Goal: Information Seeking & Learning: Find specific fact

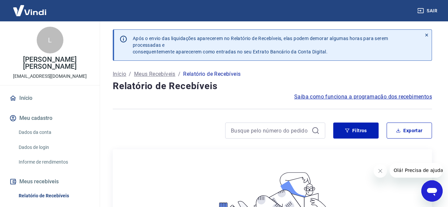
scroll to position [100, 0]
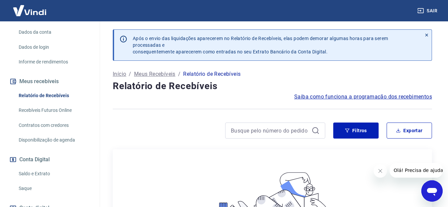
click at [51, 113] on link "Recebíveis Futuros Online" at bounding box center [54, 110] width 76 height 14
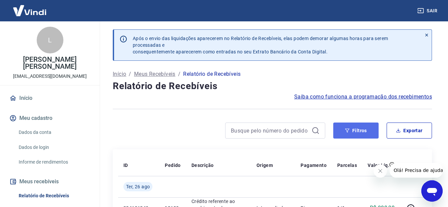
click at [372, 132] on button "Filtros" at bounding box center [355, 130] width 45 height 16
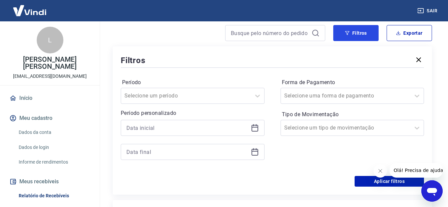
scroll to position [100, 0]
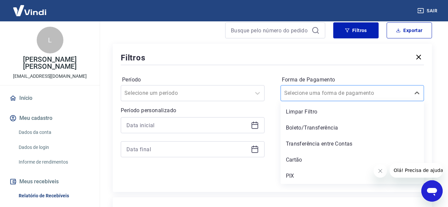
click at [328, 87] on div "Selecione uma forma de pagamento" at bounding box center [353, 93] width 144 height 16
click at [306, 176] on div "PIX" at bounding box center [353, 175] width 144 height 13
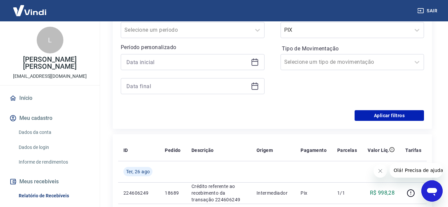
scroll to position [133, 0]
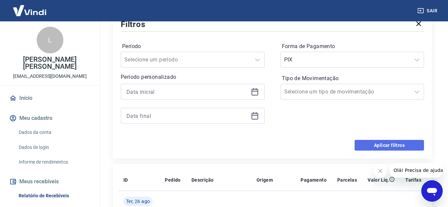
click at [374, 144] on button "Aplicar filtros" at bounding box center [389, 145] width 69 height 11
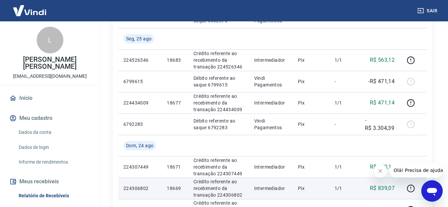
scroll to position [200, 0]
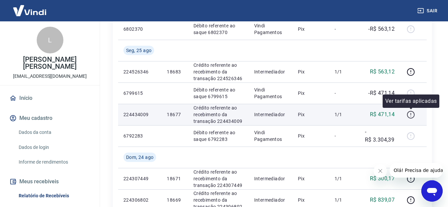
click at [408, 114] on icon "button" at bounding box center [411, 114] width 8 height 8
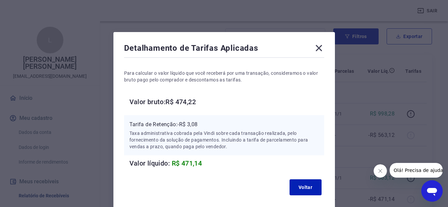
scroll to position [67, 0]
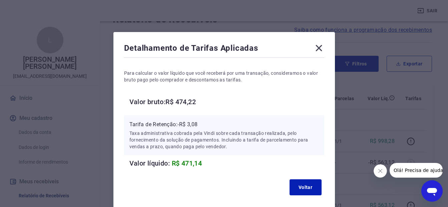
click at [318, 44] on icon at bounding box center [319, 48] width 11 height 11
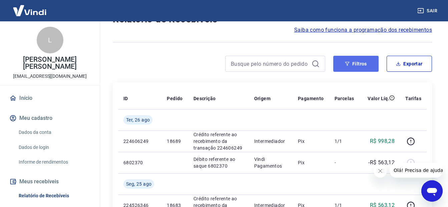
click at [344, 61] on button "Filtros" at bounding box center [355, 64] width 45 height 16
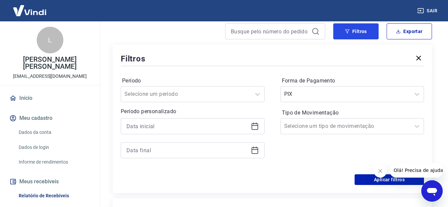
scroll to position [100, 0]
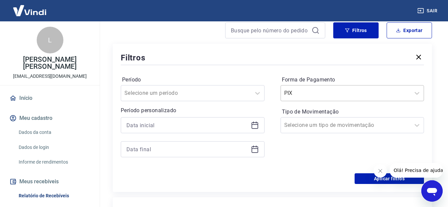
click at [327, 95] on input "Forma de Pagamento" at bounding box center [317, 93] width 67 height 8
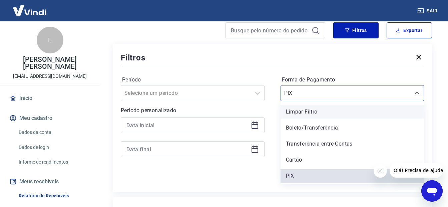
click at [318, 106] on div "Limpar Filtro" at bounding box center [353, 111] width 144 height 13
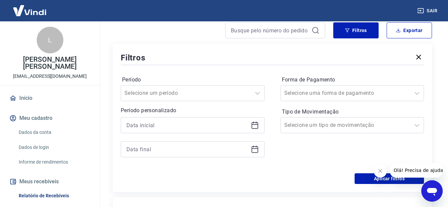
scroll to position [167, 0]
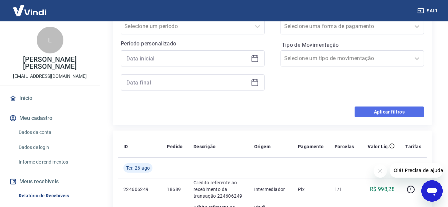
click at [387, 108] on button "Aplicar filtros" at bounding box center [389, 111] width 69 height 11
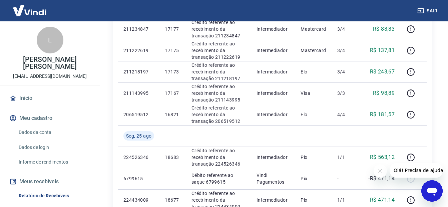
scroll to position [467, 0]
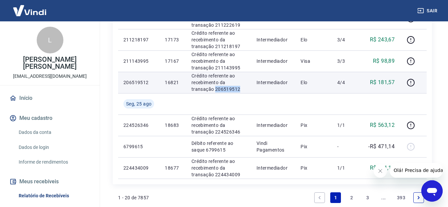
drag, startPoint x: 240, startPoint y: 90, endPoint x: 215, endPoint y: 86, distance: 25.4
click at [215, 89] on p "Crédito referente ao recebimento da transação 206519512" at bounding box center [219, 82] width 54 height 20
copy p "206519512"
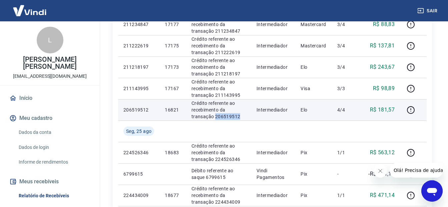
scroll to position [434, 0]
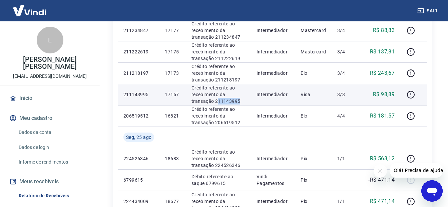
drag, startPoint x: 239, startPoint y: 102, endPoint x: 216, endPoint y: 102, distance: 23.0
click at [216, 102] on p "Crédito referente ao recebimento da transação 211143995" at bounding box center [219, 94] width 54 height 20
click at [214, 103] on p "Crédito referente ao recebimento da transação 211143995" at bounding box center [219, 94] width 54 height 20
drag, startPoint x: 241, startPoint y: 102, endPoint x: 214, endPoint y: 102, distance: 26.7
click at [214, 102] on p "Crédito referente ao recebimento da transação 211143995" at bounding box center [219, 94] width 54 height 20
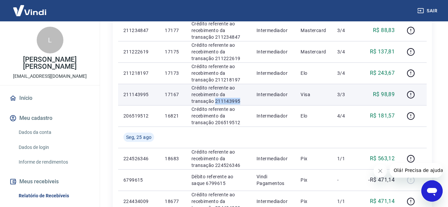
copy p "211143995"
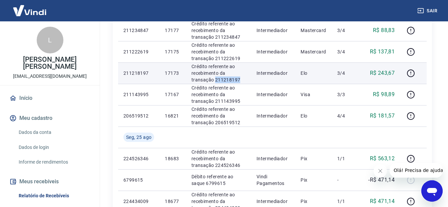
drag, startPoint x: 239, startPoint y: 79, endPoint x: 215, endPoint y: 78, distance: 24.4
click at [215, 78] on p "Crédito referente ao recebimento da transação 211218197" at bounding box center [219, 73] width 54 height 20
copy p "211218197"
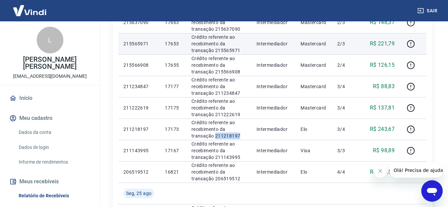
scroll to position [334, 0]
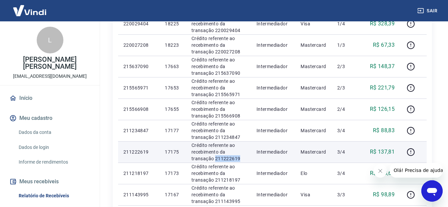
drag, startPoint x: 242, startPoint y: 157, endPoint x: 216, endPoint y: 160, distance: 25.5
click at [216, 160] on p "Crédito referente ao recebimento da transação 211222619" at bounding box center [219, 152] width 54 height 20
copy p "211222619"
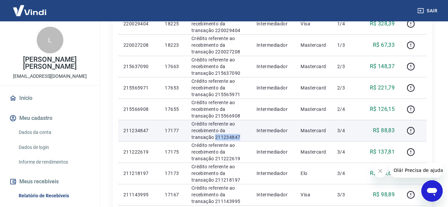
drag, startPoint x: 243, startPoint y: 139, endPoint x: 215, endPoint y: 136, distance: 28.2
click at [215, 136] on p "Crédito referente ao recebimento da transação 211234847" at bounding box center [219, 130] width 54 height 20
copy p "211234847"
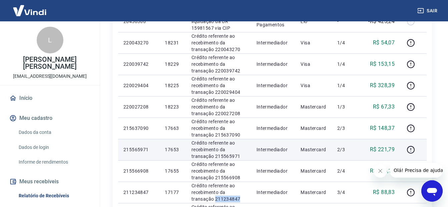
scroll to position [300, 0]
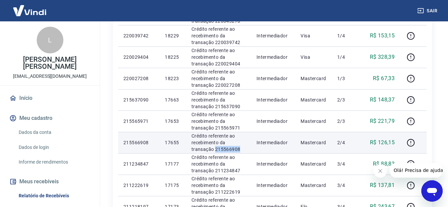
drag, startPoint x: 241, startPoint y: 148, endPoint x: 215, endPoint y: 150, distance: 26.1
click at [215, 150] on p "Crédito referente ao recebimento da transação 215566908" at bounding box center [219, 142] width 54 height 20
copy p "215566908"
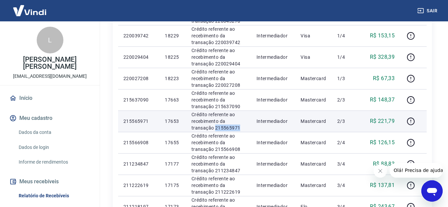
drag, startPoint x: 240, startPoint y: 125, endPoint x: 215, endPoint y: 127, distance: 25.5
click at [215, 127] on p "Crédito referente ao recebimento da transação 215565971" at bounding box center [219, 121] width 54 height 20
copy p "215565971"
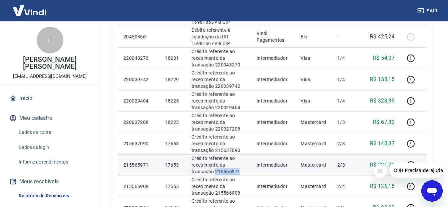
scroll to position [267, 0]
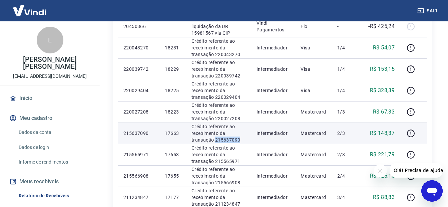
drag, startPoint x: 242, startPoint y: 138, endPoint x: 215, endPoint y: 139, distance: 26.7
click at [215, 139] on p "Crédito referente ao recebimento da transação 215637090" at bounding box center [219, 133] width 54 height 20
copy p "215637090"
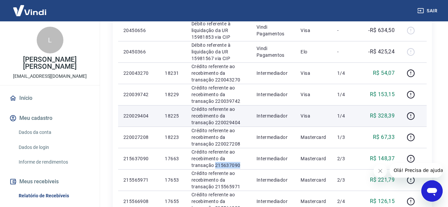
scroll to position [234, 0]
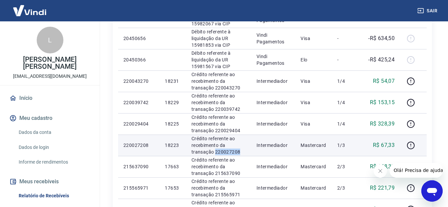
drag, startPoint x: 239, startPoint y: 150, endPoint x: 219, endPoint y: 153, distance: 20.2
click at [216, 153] on p "Crédito referente ao recebimento da transação 220027208" at bounding box center [219, 145] width 54 height 20
drag, startPoint x: 219, startPoint y: 153, endPoint x: 214, endPoint y: 154, distance: 5.5
click at [213, 155] on td "Crédito referente ao recebimento da transação 220027208" at bounding box center [218, 144] width 65 height 21
drag, startPoint x: 227, startPoint y: 150, endPoint x: 215, endPoint y: 152, distance: 12.5
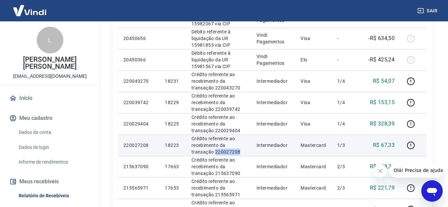
click at [215, 152] on p "Crédito referente ao recebimento da transação 220027208" at bounding box center [219, 145] width 54 height 20
copy p "220027208"
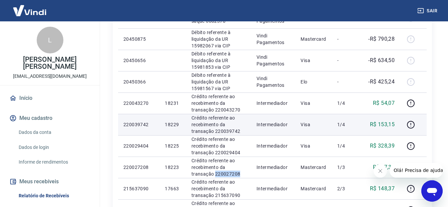
scroll to position [200, 0]
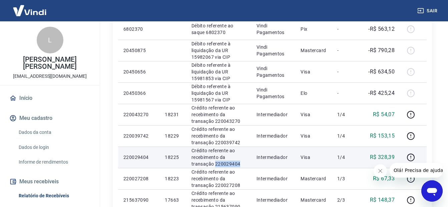
drag, startPoint x: 237, startPoint y: 162, endPoint x: 216, endPoint y: 163, distance: 21.4
click at [216, 163] on p "Crédito referente ao recebimento da transação 220029404" at bounding box center [219, 157] width 54 height 20
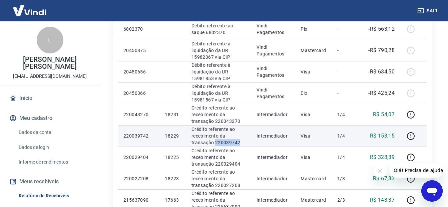
drag, startPoint x: 243, startPoint y: 139, endPoint x: 216, endPoint y: 143, distance: 27.6
click at [216, 143] on p "Crédito referente ao recebimento da transação 220039742" at bounding box center [219, 136] width 54 height 20
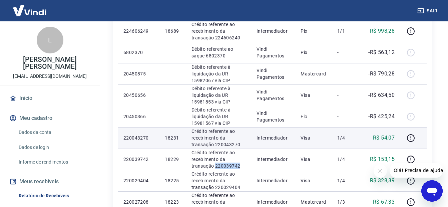
scroll to position [167, 0]
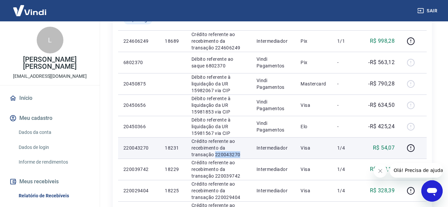
drag, startPoint x: 238, startPoint y: 153, endPoint x: 215, endPoint y: 154, distance: 23.1
click at [215, 154] on p "Crédito referente ao recebimento da transação 220043270" at bounding box center [219, 148] width 54 height 20
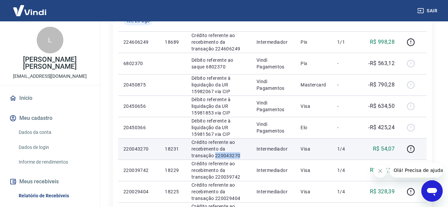
scroll to position [133, 0]
